Goal: Transaction & Acquisition: Book appointment/travel/reservation

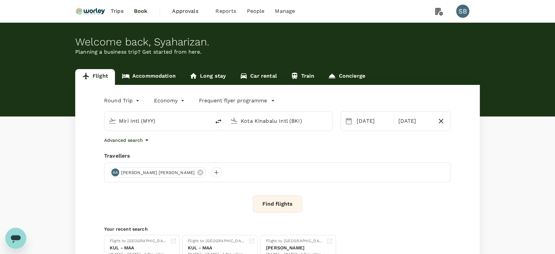
click at [131, 122] on input "Miri Intl (MYY)" at bounding box center [158, 121] width 78 height 10
click at [145, 145] on p "[GEOGRAPHIC_DATA] Intl" at bounding box center [168, 146] width 116 height 7
type input "Kuala Lumpur Intl ([GEOGRAPHIC_DATA])"
click at [246, 121] on input "Kota Kinabalu Intl (BKI)" at bounding box center [280, 121] width 78 height 10
click at [251, 144] on p "Abu Dhabi Intl" at bounding box center [289, 146] width 115 height 7
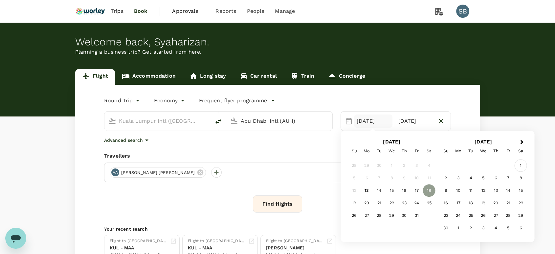
type input "Abu Dhabi Intl (AUH)"
click at [519, 167] on div "1" at bounding box center [521, 165] width 12 height 12
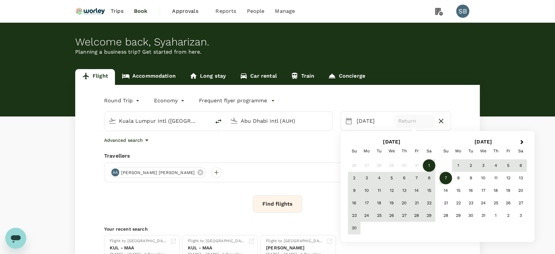
click at [449, 178] on div "7" at bounding box center [446, 178] width 12 height 12
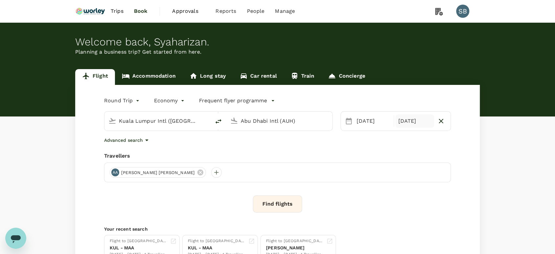
click at [408, 123] on div "[DATE]" at bounding box center [414, 120] width 38 height 13
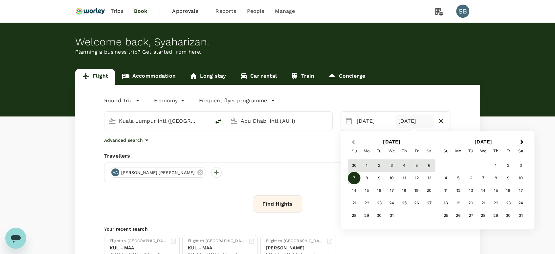
click at [353, 140] on span "Previous Month" at bounding box center [353, 142] width 0 height 8
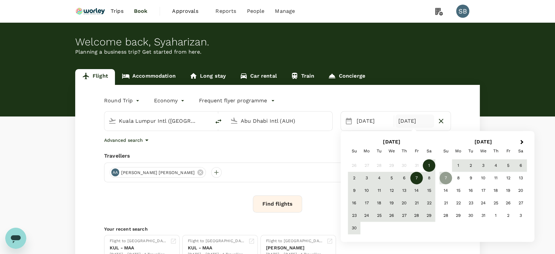
click at [416, 175] on div "7" at bounding box center [417, 178] width 12 height 12
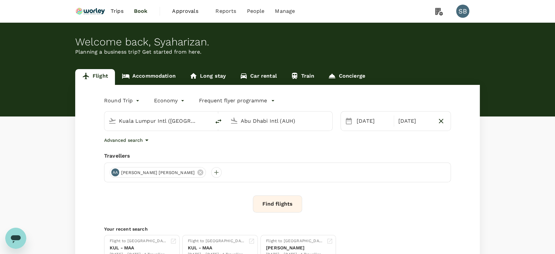
click at [362, 151] on div "Round Trip roundtrip Economy economy Frequent flyer programme [GEOGRAPHIC_DATA]…" at bounding box center [277, 178] width 405 height 186
click at [277, 205] on button "Find flights" at bounding box center [277, 203] width 49 height 17
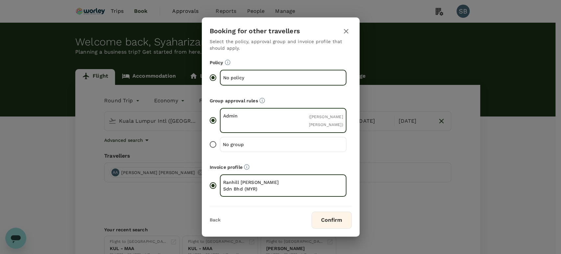
click at [333, 216] on button "Confirm" at bounding box center [331, 219] width 40 height 17
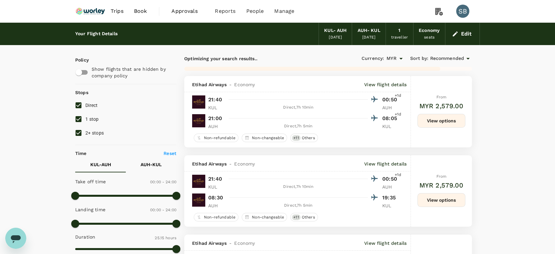
type input "1545"
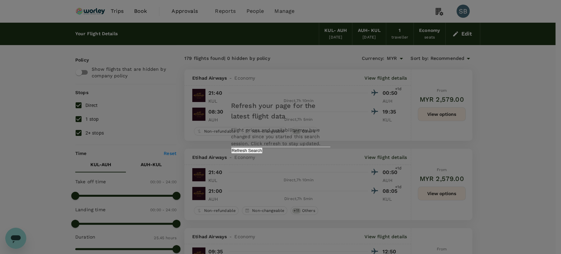
click at [263, 153] on button "Refresh Search" at bounding box center [247, 150] width 32 height 6
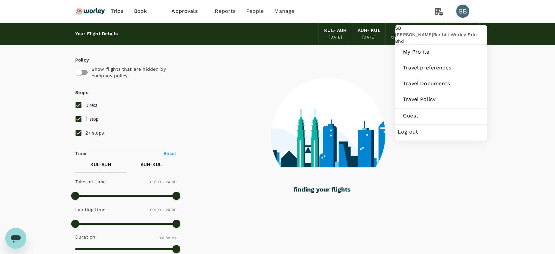
click at [459, 12] on div "SB" at bounding box center [462, 11] width 13 height 13
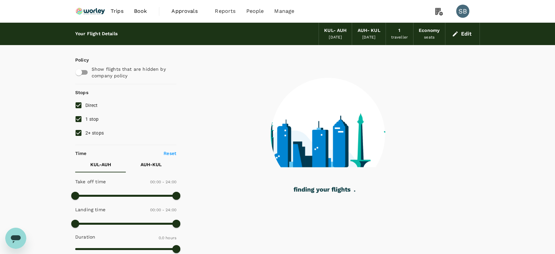
click at [461, 9] on div "SB" at bounding box center [462, 11] width 13 height 13
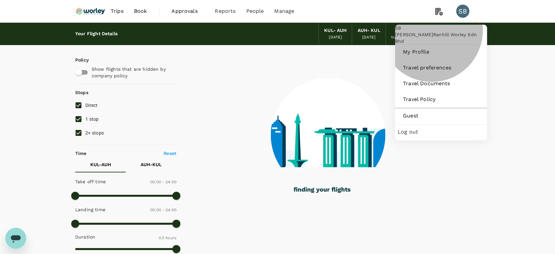
click at [434, 136] on span "Log out" at bounding box center [441, 132] width 87 height 8
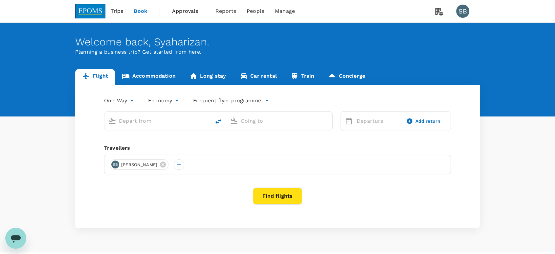
type input "[GEOGRAPHIC_DATA] (TGG)"
type input "Sultan [PERSON_NAME] (SZB)"
